Goal: Information Seeking & Learning: Learn about a topic

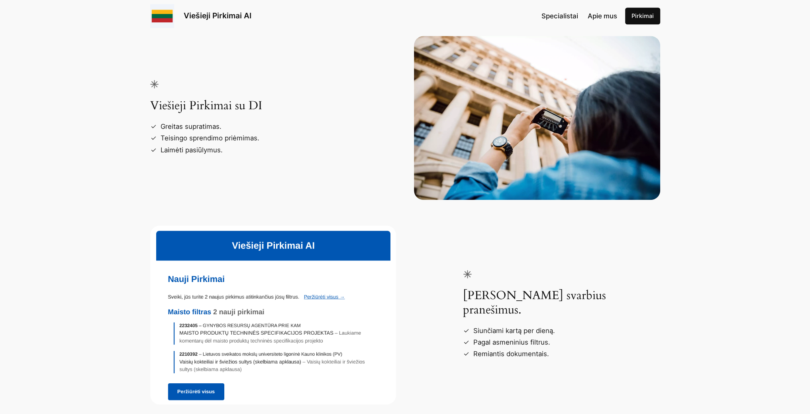
scroll to position [1036, 0]
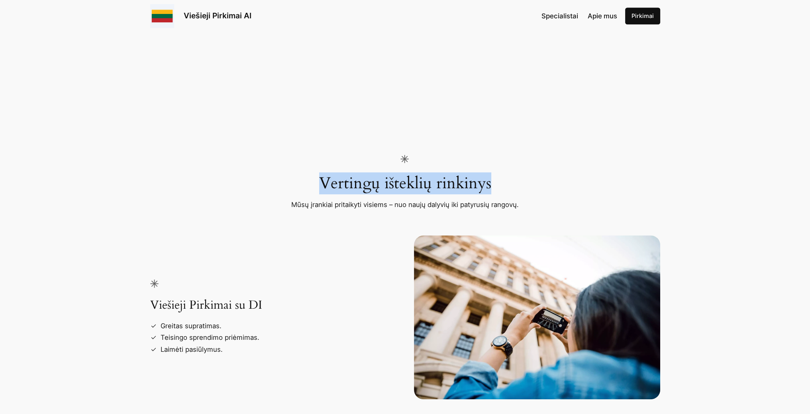
drag, startPoint x: 503, startPoint y: 181, endPoint x: 296, endPoint y: 154, distance: 208.2
click at [296, 154] on div "Vertingų išteklių rinkinys Mūsų įrankiai pritaikyti visiems – nuo naujų dalyvių…" at bounding box center [405, 379] width 810 height 532
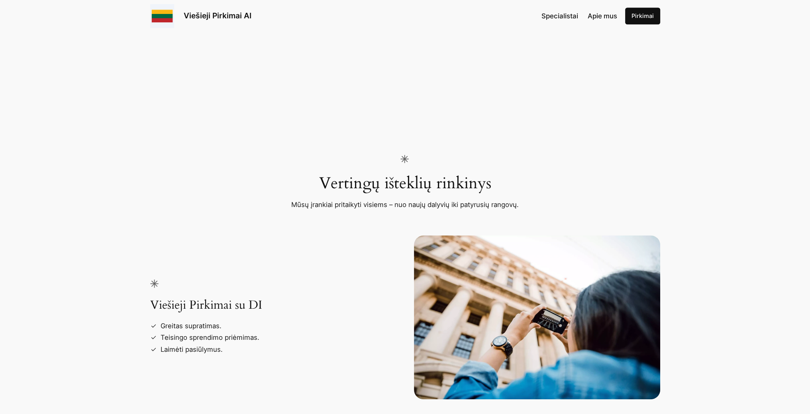
click at [190, 206] on div "Vertingų išteklių rinkinys Mūsų įrankiai pritaikyti visiems – nuo naujų dalyvių…" at bounding box center [405, 379] width 510 height 449
drag, startPoint x: 336, startPoint y: 204, endPoint x: 558, endPoint y: 208, distance: 222.8
click at [558, 208] on div "Vertingų išteklių rinkinys Mūsų įrankiai pritaikyti visiems – nuo naujų dalyvių…" at bounding box center [405, 379] width 510 height 449
click at [371, 228] on div at bounding box center [405, 223] width 247 height 26
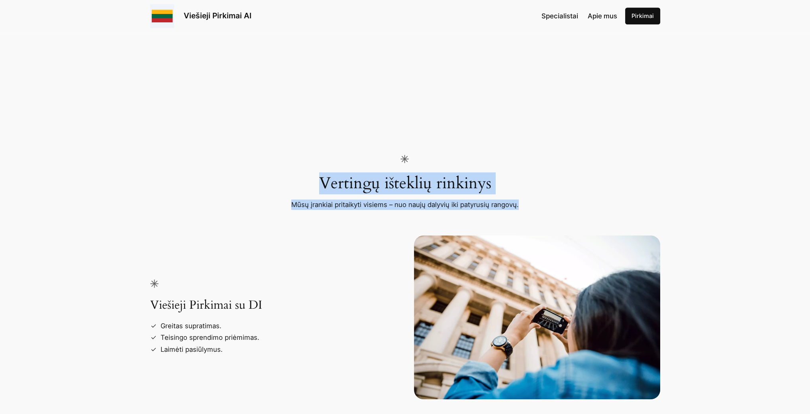
drag, startPoint x: 534, startPoint y: 206, endPoint x: 354, endPoint y: 152, distance: 188.2
click at [354, 152] on div "Vertingų išteklių rinkinys Mūsų įrankiai pritaikyti visiems – nuo naujų dalyvių…" at bounding box center [405, 379] width 810 height 532
drag, startPoint x: 354, startPoint y: 152, endPoint x: 206, endPoint y: 198, distance: 155.1
click at [206, 198] on div "Vertingų išteklių rinkinys Mūsų įrankiai pritaikyti visiems – nuo naujų dalyvių…" at bounding box center [405, 379] width 510 height 449
click at [248, 192] on div "Vertingų išteklių rinkinys Mūsų įrankiai pritaikyti visiems – nuo naujų dalyvių…" at bounding box center [405, 379] width 510 height 449
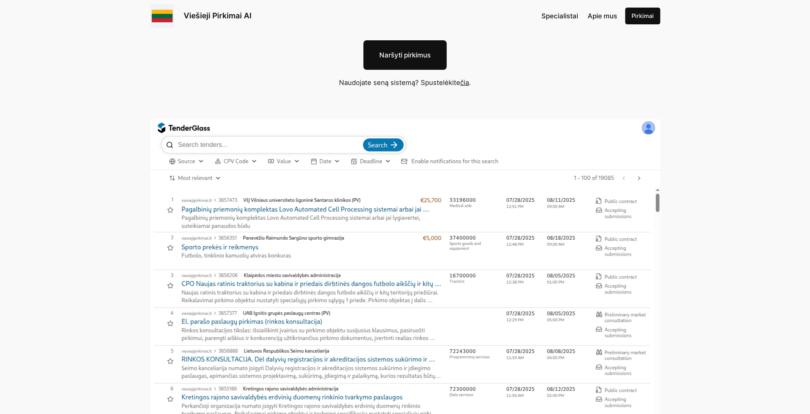
scroll to position [0, 0]
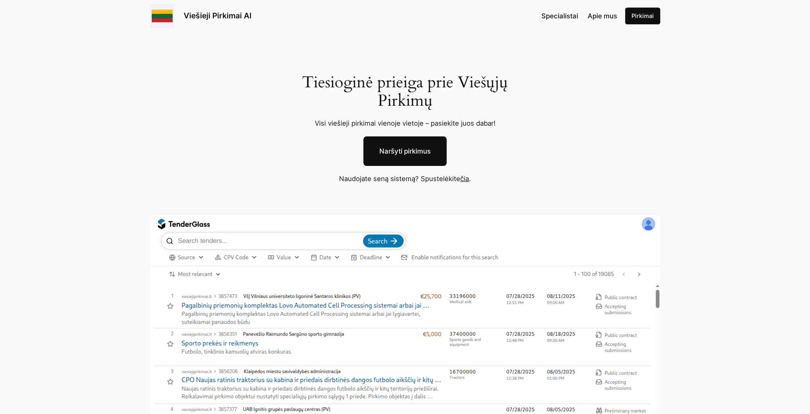
click at [600, 18] on span "Apie mus" at bounding box center [602, 16] width 29 height 8
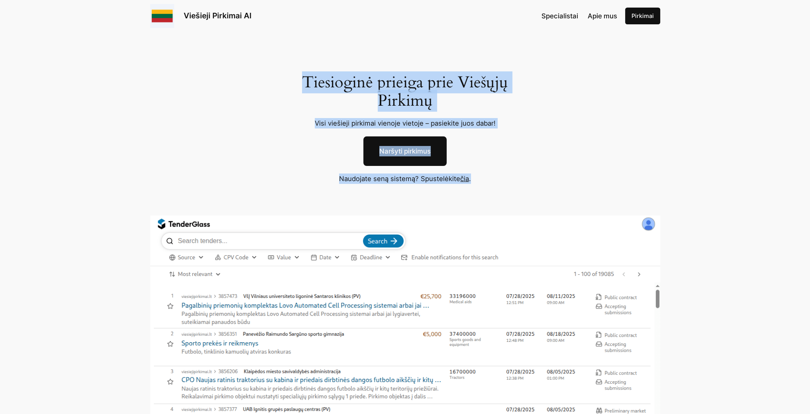
drag, startPoint x: 334, startPoint y: 88, endPoint x: 523, endPoint y: 183, distance: 211.2
click at [523, 183] on div "Tiesioginė prieiga prie Viešųjų Pirkimų Visi viešieji pirkimai vienoje vietoje …" at bounding box center [405, 294] width 810 height 524
click at [251, 168] on div "Tiesioginė prieiga prie Viešųjų Pirkimų Visi viešieji pirkimai vienoje vietoje …" at bounding box center [405, 294] width 810 height 524
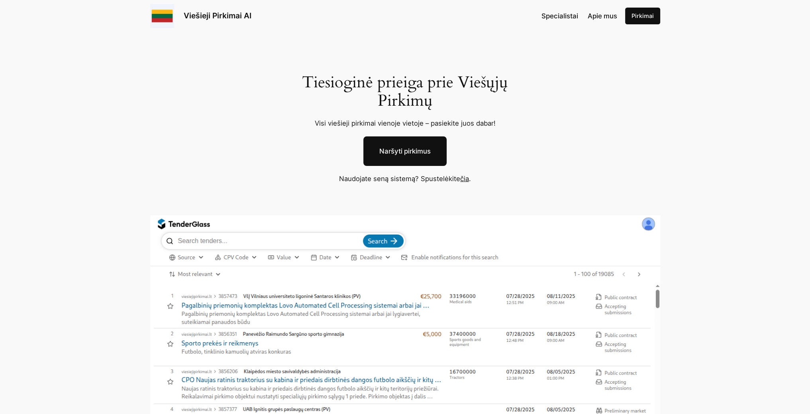
click at [271, 142] on div "Tiesioginė prieiga prie Viešųjų Pirkimų Visi viešieji pirkimai vienoje vietoje …" at bounding box center [405, 294] width 810 height 524
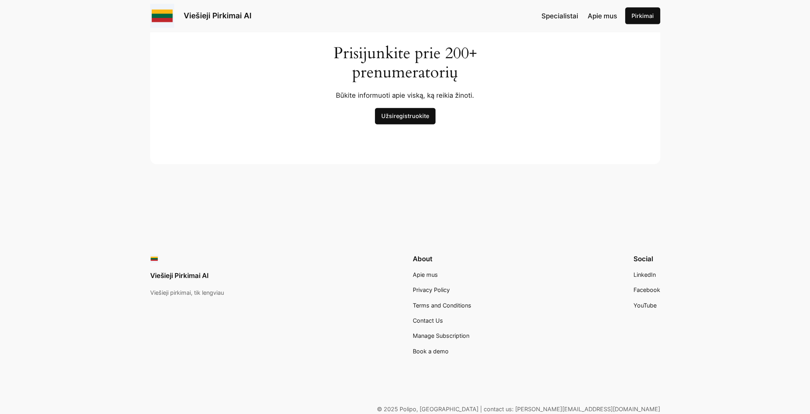
scroll to position [2472, 0]
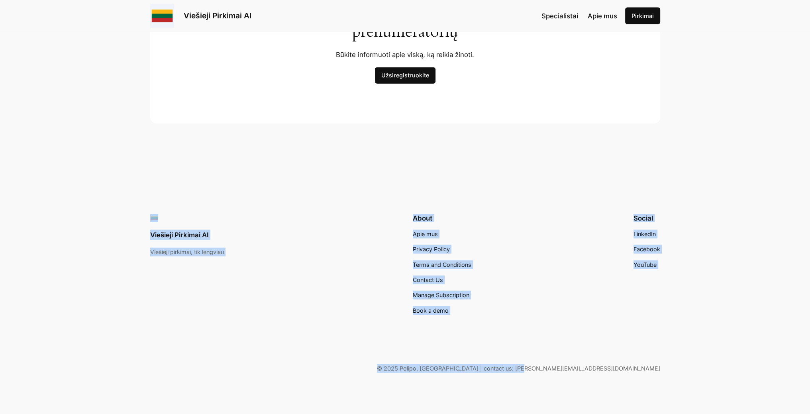
drag, startPoint x: 708, startPoint y: 314, endPoint x: 83, endPoint y: 165, distance: 643.2
drag, startPoint x: 83, startPoint y: 165, endPoint x: 43, endPoint y: 192, distance: 48.4
click at [43, 192] on div "Viešieji Pirkimai AI Viešieji pirkimai, tik lengviau About Apie mus Privacy Pol…" at bounding box center [405, 294] width 810 height 242
click at [66, 233] on div "Viešieji Pirkimai AI Viešieji pirkimai, tik lengviau About Apie mus Privacy Pol…" at bounding box center [405, 294] width 810 height 242
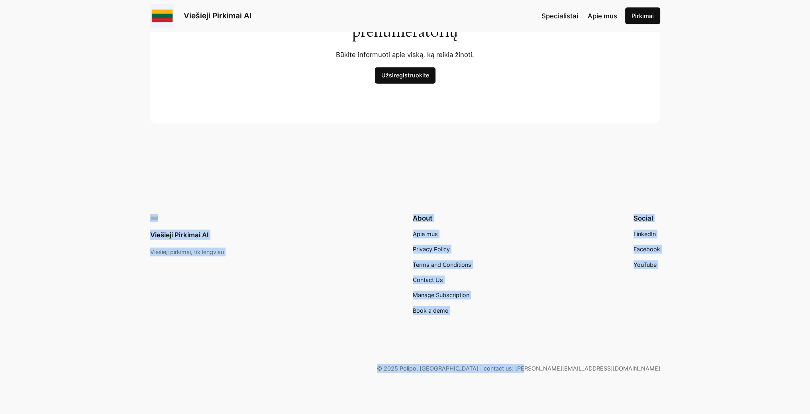
drag, startPoint x: 551, startPoint y: 252, endPoint x: 33, endPoint y: 131, distance: 532.2
drag, startPoint x: 33, startPoint y: 131, endPoint x: 43, endPoint y: 183, distance: 52.7
click at [43, 183] on div "Viešieji Pirkimai AI Viešieji pirkimai, tik lengviau About Apie mus Privacy Pol…" at bounding box center [405, 294] width 810 height 242
click at [259, 161] on div "Prisijunkite prie 200+ prenumeratorių Būkite informuoti apie viską, ką reikia ž…" at bounding box center [405, 43] width 810 height 242
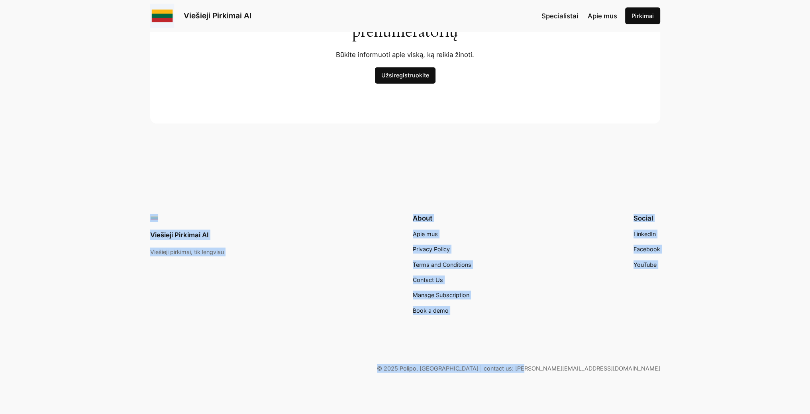
drag, startPoint x: 642, startPoint y: 318, endPoint x: 117, endPoint y: 161, distance: 547.9
drag, startPoint x: 117, startPoint y: 161, endPoint x: 82, endPoint y: 249, distance: 94.4
click at [82, 249] on div "Viešieji Pirkimai AI Viešieji pirkimai, tik lengviau About Apie mus Privacy Pol…" at bounding box center [405, 294] width 810 height 242
click at [250, 190] on div "Viešieji Pirkimai AI Viešieji pirkimai, tik lengviau About Apie mus Privacy Pol…" at bounding box center [405, 294] width 810 height 242
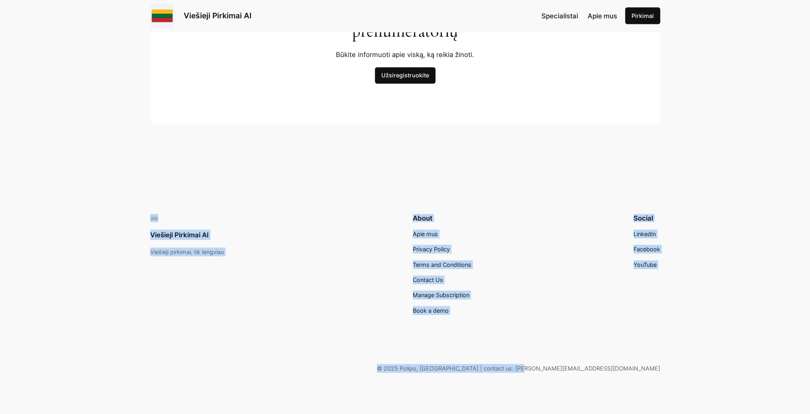
drag, startPoint x: 714, startPoint y: 389, endPoint x: 120, endPoint y: 140, distance: 643.8
drag, startPoint x: 120, startPoint y: 140, endPoint x: 75, endPoint y: 182, distance: 62.0
click at [75, 182] on div "Viešieji Pirkimai AI Viešieji pirkimai, tik lengviau About Apie mus Privacy Pol…" at bounding box center [405, 294] width 810 height 242
click at [298, 155] on div "Prisijunkite prie 200+ prenumeratorių Būkite informuoti apie viską, ką reikia ž…" at bounding box center [405, 43] width 810 height 242
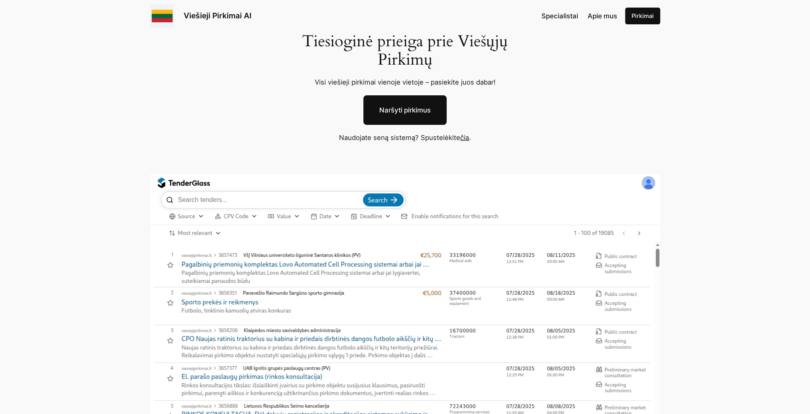
scroll to position [0, 0]
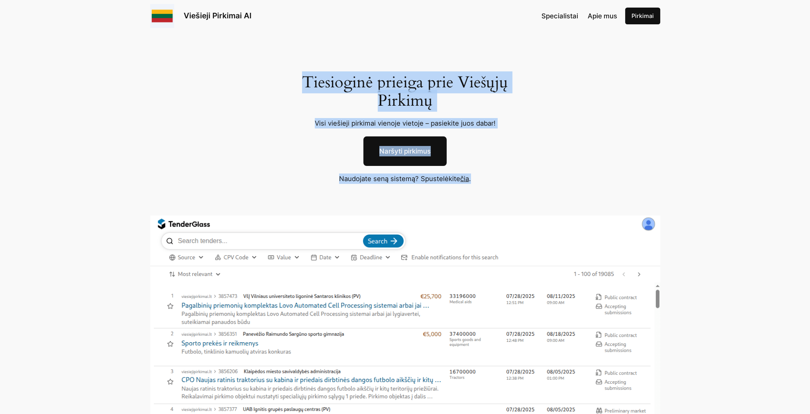
drag, startPoint x: 508, startPoint y: 183, endPoint x: 291, endPoint y: 79, distance: 240.4
click at [291, 79] on div "Tiesioginė prieiga prie Viešųjų Pirkimų Visi viešieji pirkimai vienoje vietoje …" at bounding box center [405, 294] width 810 height 524
drag, startPoint x: 291, startPoint y: 79, endPoint x: 220, endPoint y: 149, distance: 99.5
click at [201, 147] on div "Tiesioginė prieiga prie Viešųjų Pirkimų Visi viešieji pirkimai vienoje vietoje …" at bounding box center [405, 294] width 810 height 524
click at [268, 148] on div "Tiesioginė prieiga prie Viešųjų Pirkimų Visi viešieji pirkimai vienoje vietoje …" at bounding box center [405, 294] width 810 height 524
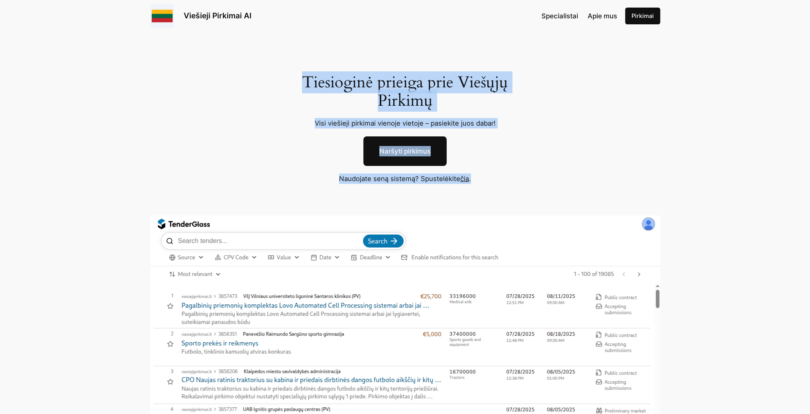
drag, startPoint x: 339, startPoint y: 82, endPoint x: 514, endPoint y: 189, distance: 205.5
click at [514, 189] on div "Tiesioginė prieiga prie Viešųjų Pirkimų Visi viešieji pirkimai vienoje vietoje …" at bounding box center [405, 294] width 810 height 524
click at [284, 188] on div "Tiesioginė prieiga prie Viešųjų Pirkimų Visi viešieji pirkimai vienoje vietoje …" at bounding box center [405, 294] width 810 height 524
drag, startPoint x: 302, startPoint y: 80, endPoint x: 517, endPoint y: 196, distance: 244.8
click at [517, 196] on div "Tiesioginė prieiga prie Viešųjų Pirkimų Visi viešieji pirkimai vienoje vietoje …" at bounding box center [405, 294] width 810 height 524
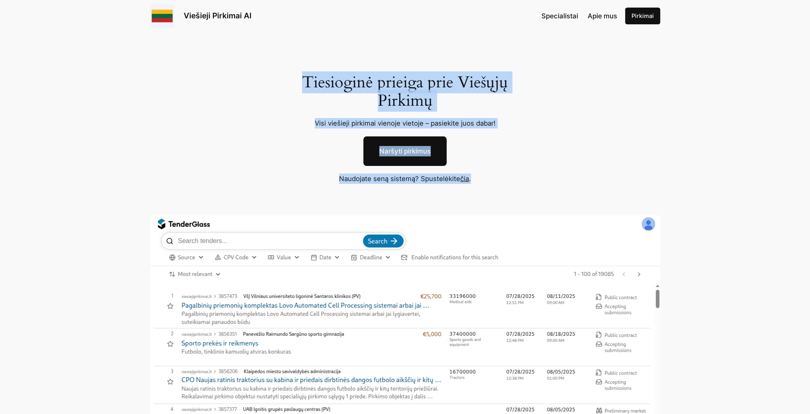
click at [281, 184] on div "Tiesioginė prieiga prie Viešųjų Pirkimų Visi viešieji pirkimai vienoje vietoje …" at bounding box center [405, 294] width 810 height 524
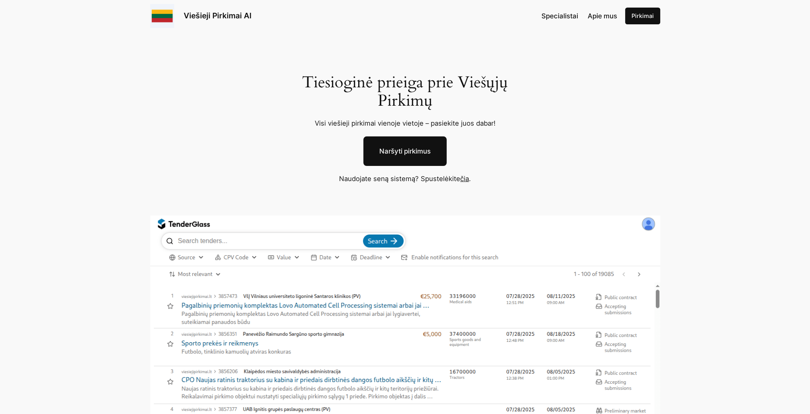
click at [291, 161] on div "Tiesioginė prieiga prie Viešųjų Pirkimų Visi viešieji pirkimai vienoje vietoje …" at bounding box center [405, 119] width 247 height 92
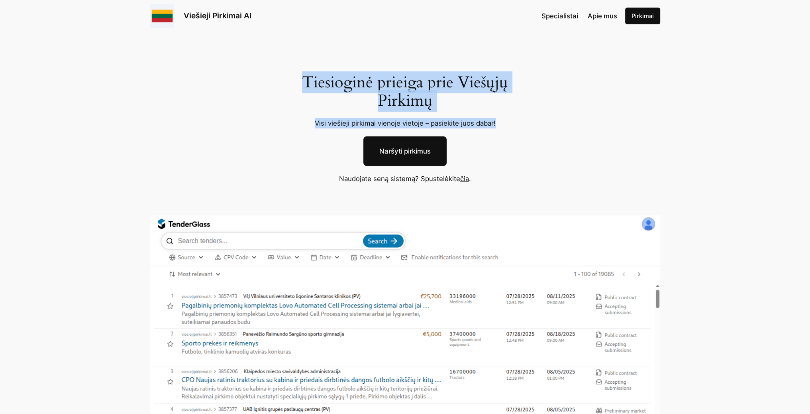
drag, startPoint x: 331, startPoint y: 81, endPoint x: 537, endPoint y: 123, distance: 209.8
click at [537, 123] on div "Tiesioginė prieiga prie Viešųjų Pirkimų Visi viešieji pirkimai vienoje vietoje …" at bounding box center [405, 294] width 810 height 524
drag, startPoint x: 537, startPoint y: 123, endPoint x: 508, endPoint y: 126, distance: 28.9
click at [508, 126] on p "Visi viešieji pirkimai vienoje vietoje – pasiekite juos dabar!" at bounding box center [404, 123] width 225 height 10
click at [504, 124] on p "Visi viešieji pirkimai vienoje vietoje – pasiekite juos dabar!" at bounding box center [404, 123] width 225 height 10
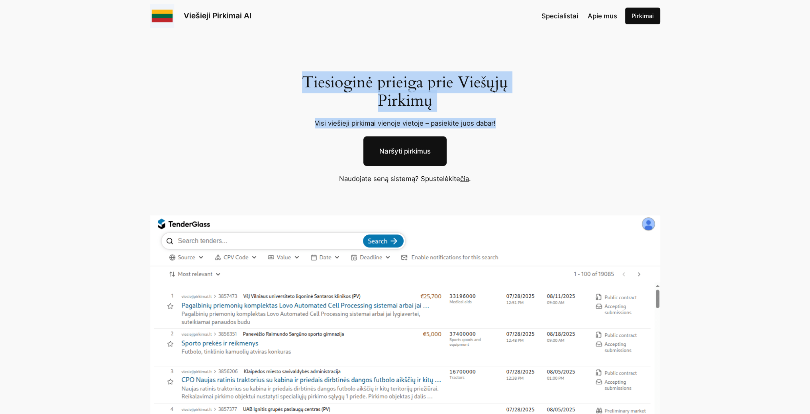
drag, startPoint x: 502, startPoint y: 123, endPoint x: 293, endPoint y: 80, distance: 213.5
click at [293, 80] on div "Tiesioginė prieiga prie Viešųjų Pirkimų Visi viešieji pirkimai vienoje vietoje …" at bounding box center [405, 119] width 247 height 92
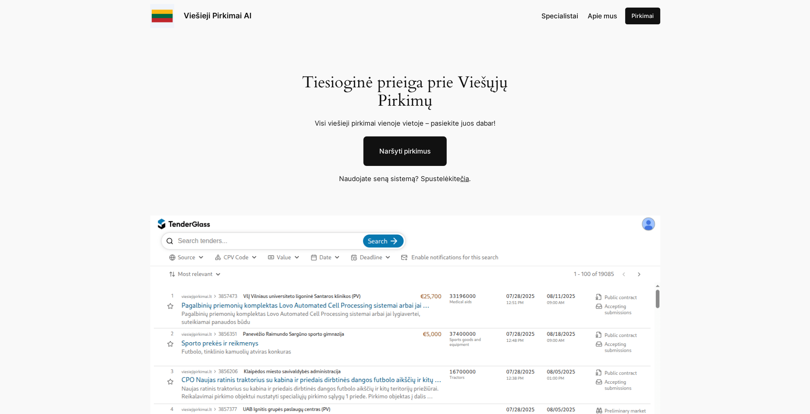
drag, startPoint x: 293, startPoint y: 80, endPoint x: 279, endPoint y: 156, distance: 76.7
click at [279, 153] on div "Tiesioginė prieiga prie Viešųjų Pirkimų Visi viešieji pirkimai vienoje vietoje …" at bounding box center [405, 294] width 810 height 524
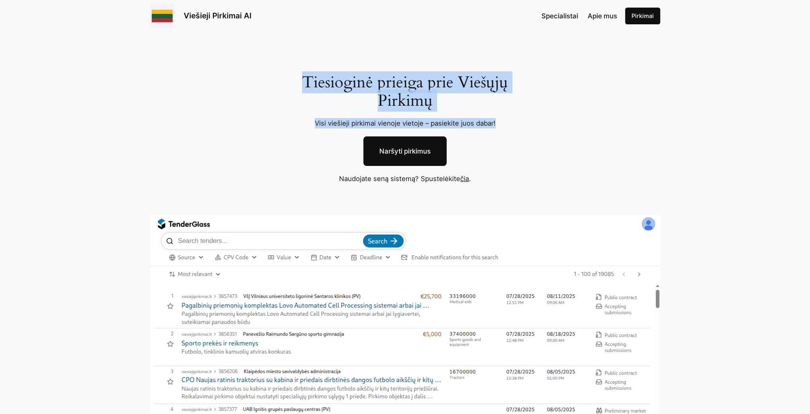
drag, startPoint x: 496, startPoint y: 125, endPoint x: 282, endPoint y: 79, distance: 218.9
click at [282, 79] on div "Tiesioginė prieiga prie Viešųjų Pirkimų Visi viešieji pirkimai vienoje vietoje …" at bounding box center [405, 119] width 247 height 92
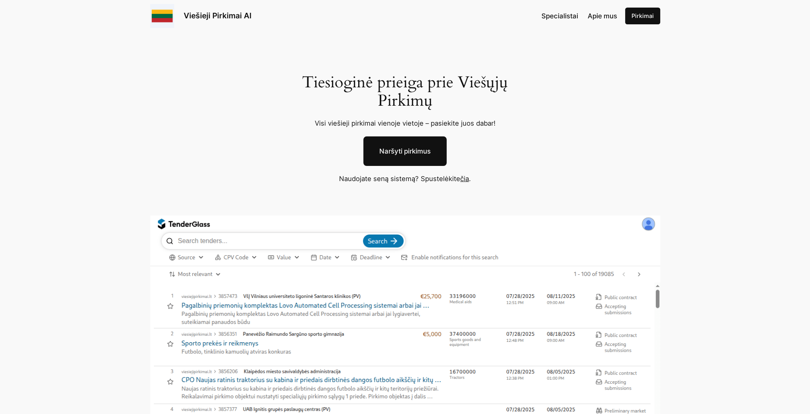
drag, startPoint x: 282, startPoint y: 79, endPoint x: 251, endPoint y: 131, distance: 61.1
click at [250, 129] on div "Tiesioginė prieiga prie Viešųjų Pirkimų Visi viešieji pirkimai vienoje vietoje …" at bounding box center [405, 294] width 810 height 524
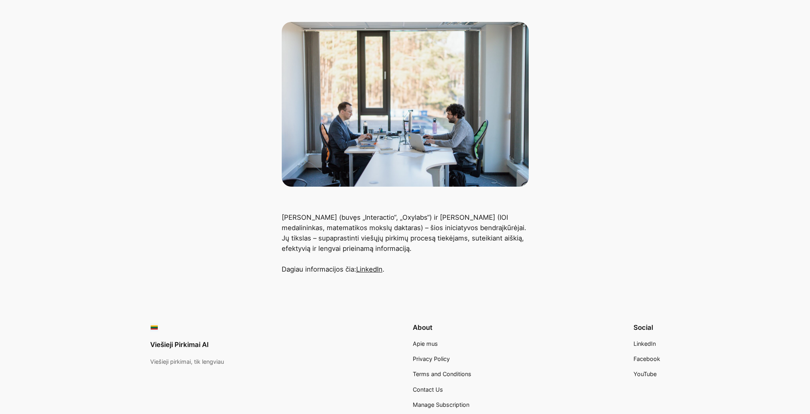
scroll to position [225, 0]
